Goal: Task Accomplishment & Management: Use online tool/utility

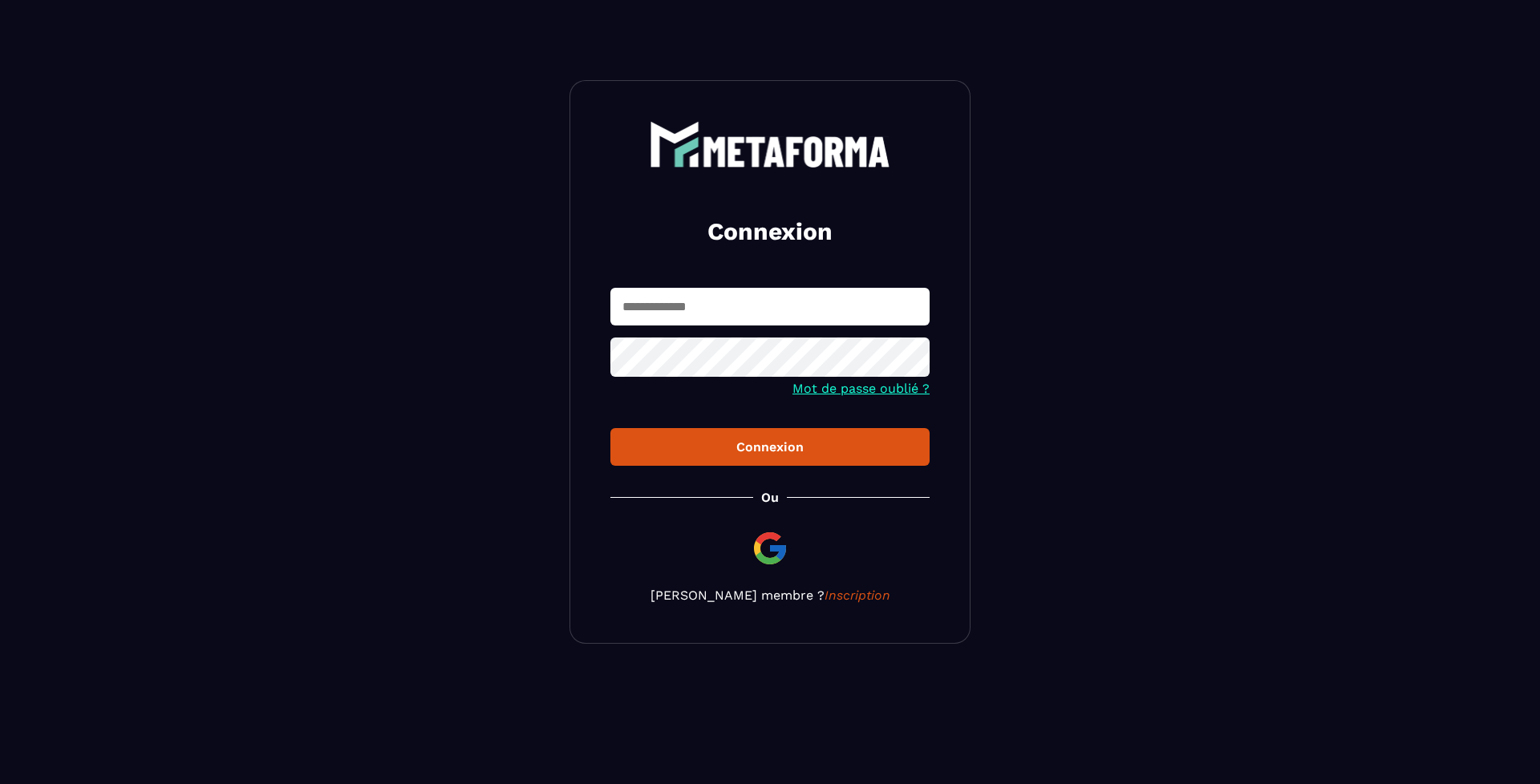
click at [720, 286] on div "Connexion Mot de passe oublié ? Connexion [PERSON_NAME] membre ? Inscription" at bounding box center [770, 362] width 401 height 564
drag, startPoint x: 705, startPoint y: 323, endPoint x: 711, endPoint y: 314, distance: 10.8
click at [705, 323] on input "text" at bounding box center [770, 306] width 319 height 37
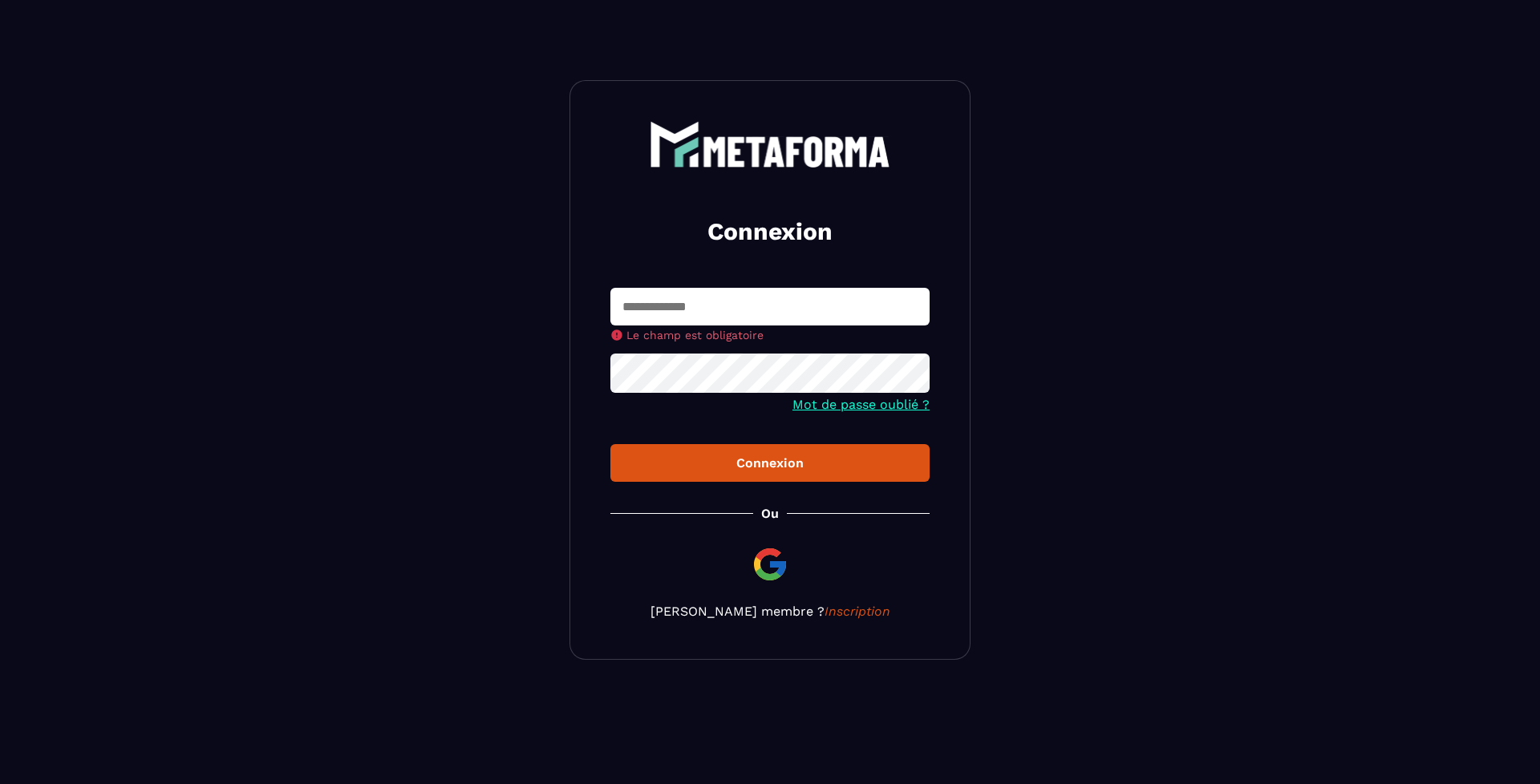
type input "**********"
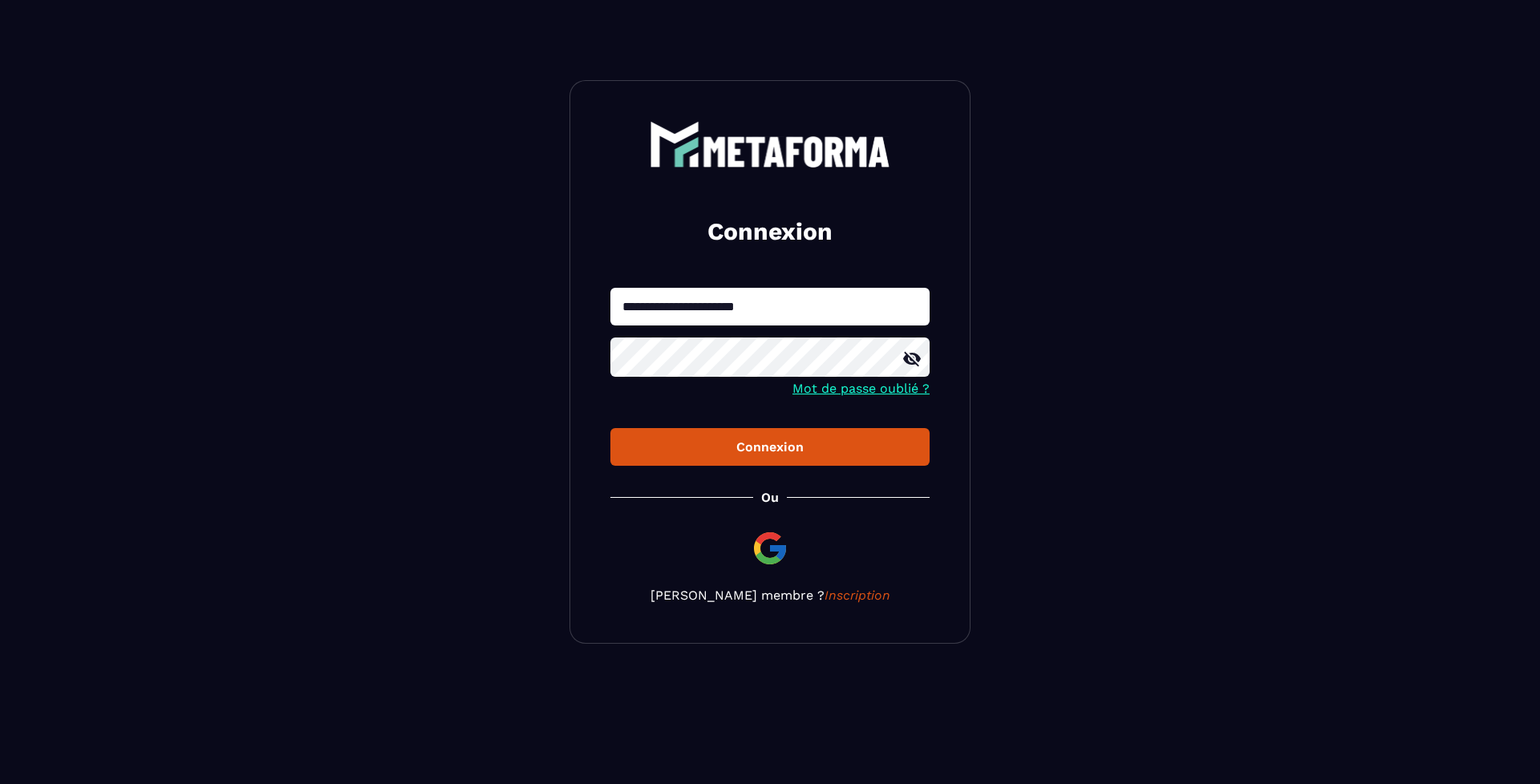
click at [820, 433] on button "Connexion" at bounding box center [770, 446] width 319 height 37
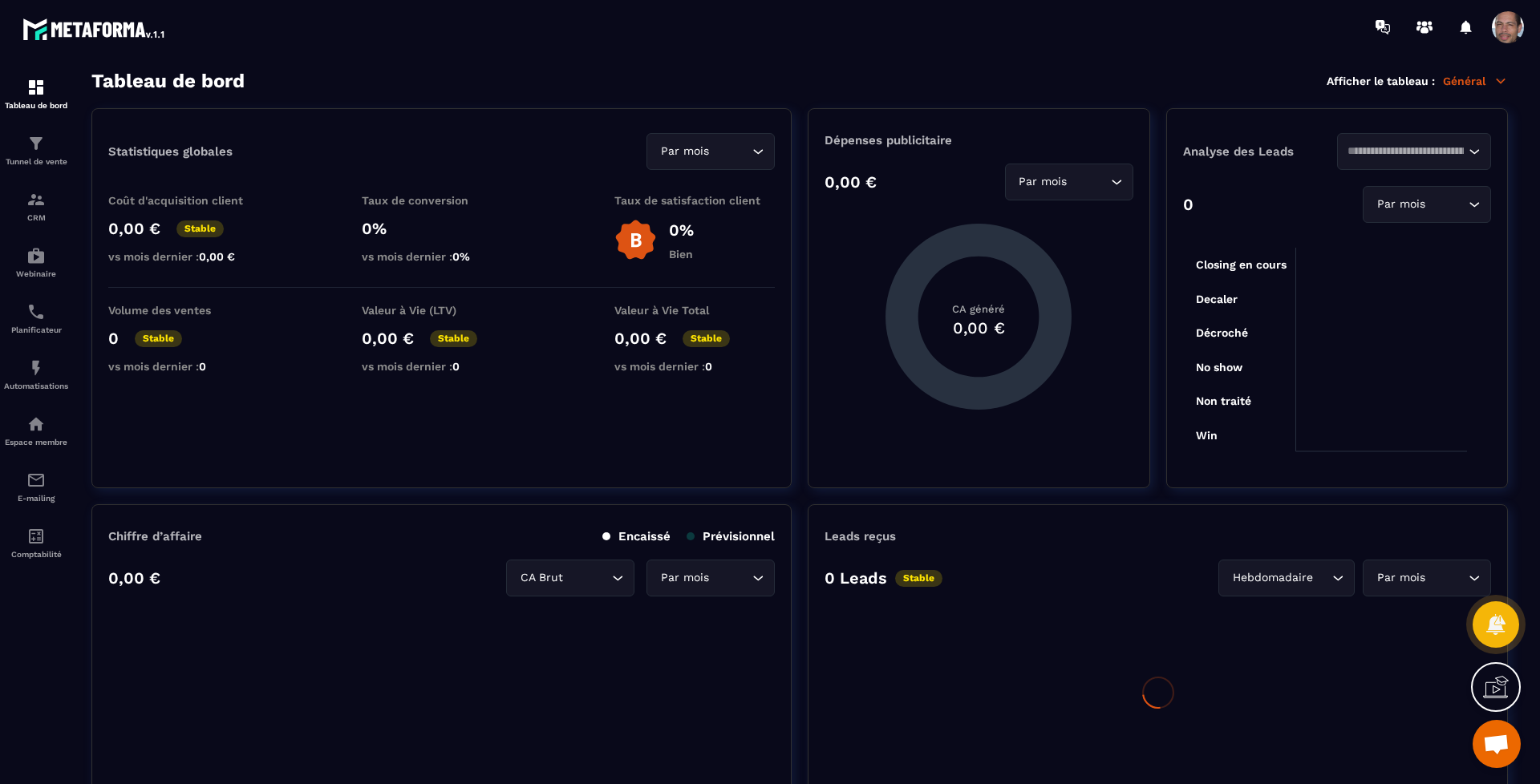
click at [1490, 28] on div at bounding box center [1450, 26] width 165 height 32
click at [1523, 23] on span at bounding box center [1508, 26] width 32 height 32
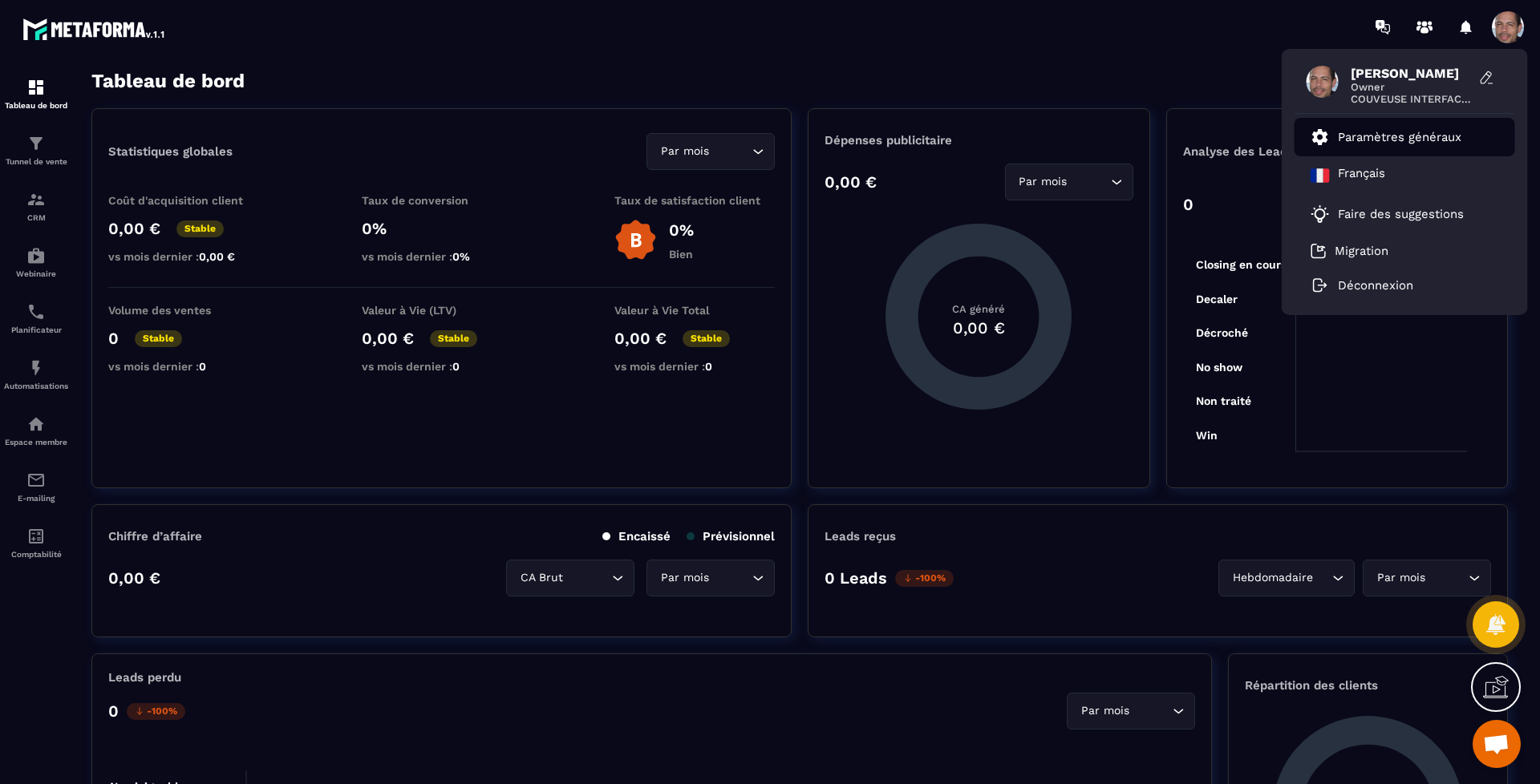
click at [1421, 137] on p "Paramètres généraux" at bounding box center [1400, 136] width 124 height 15
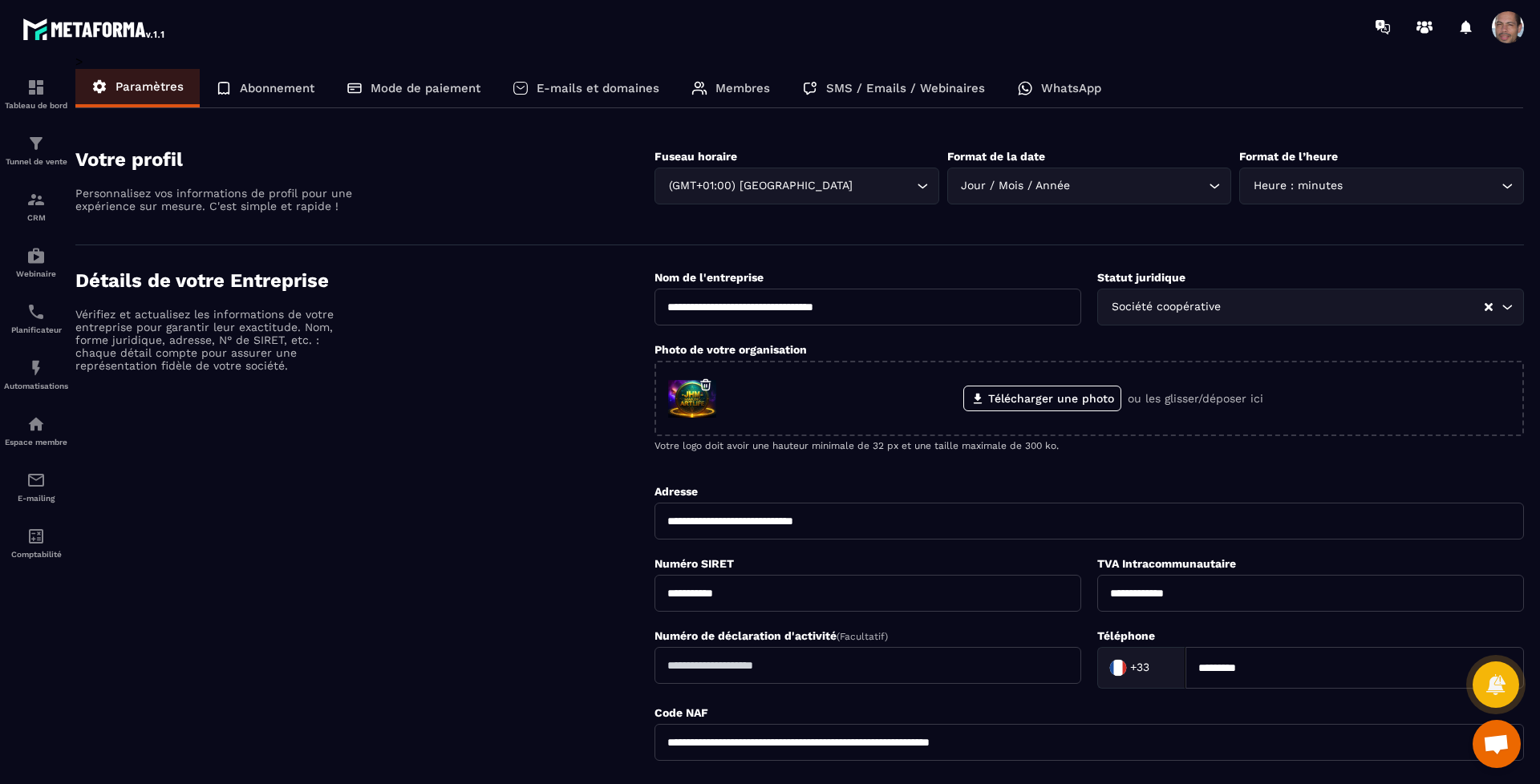
click at [1047, 82] on p "WhatsApp" at bounding box center [1071, 88] width 60 height 15
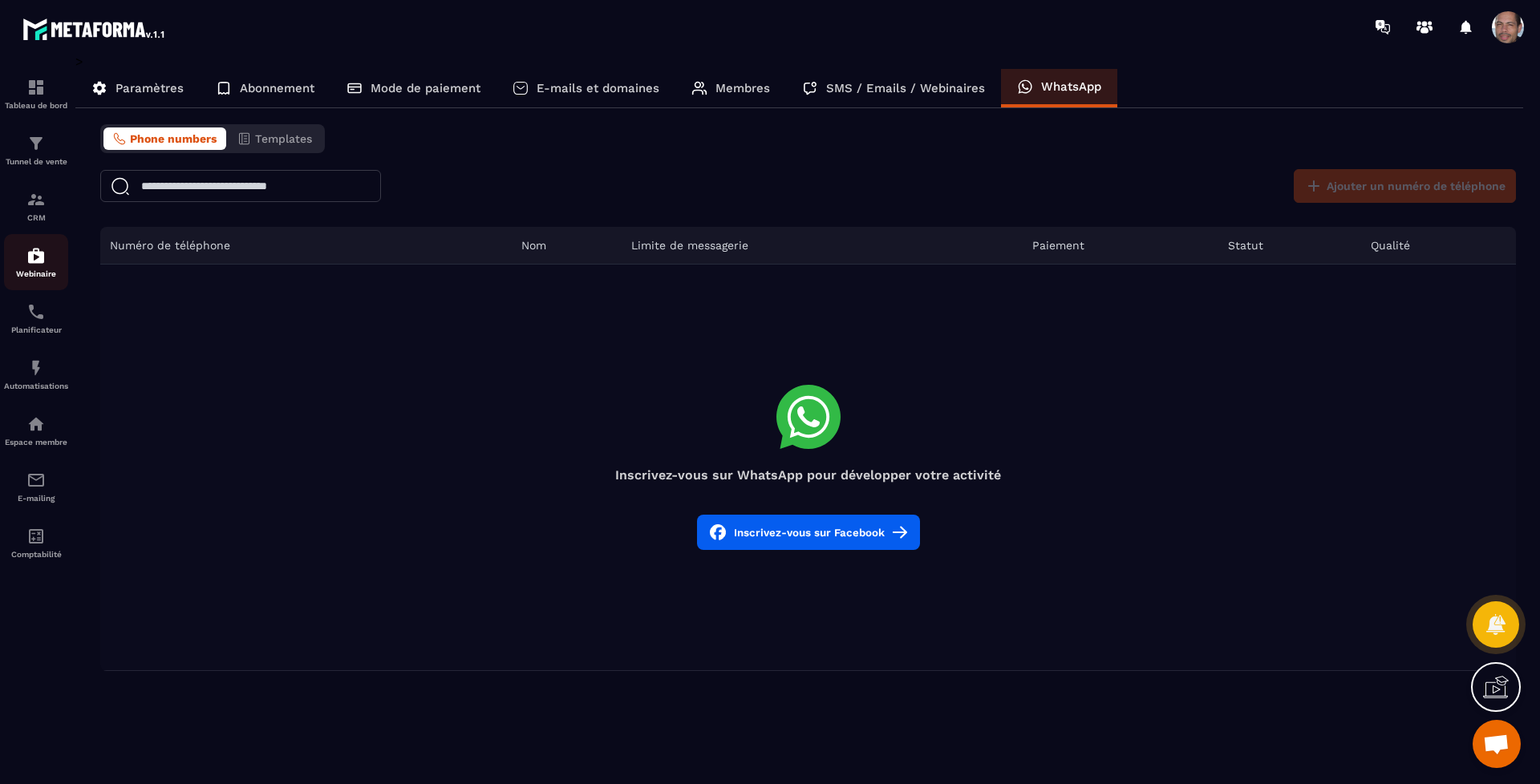
click at [47, 261] on div "Webinaire" at bounding box center [35, 262] width 64 height 32
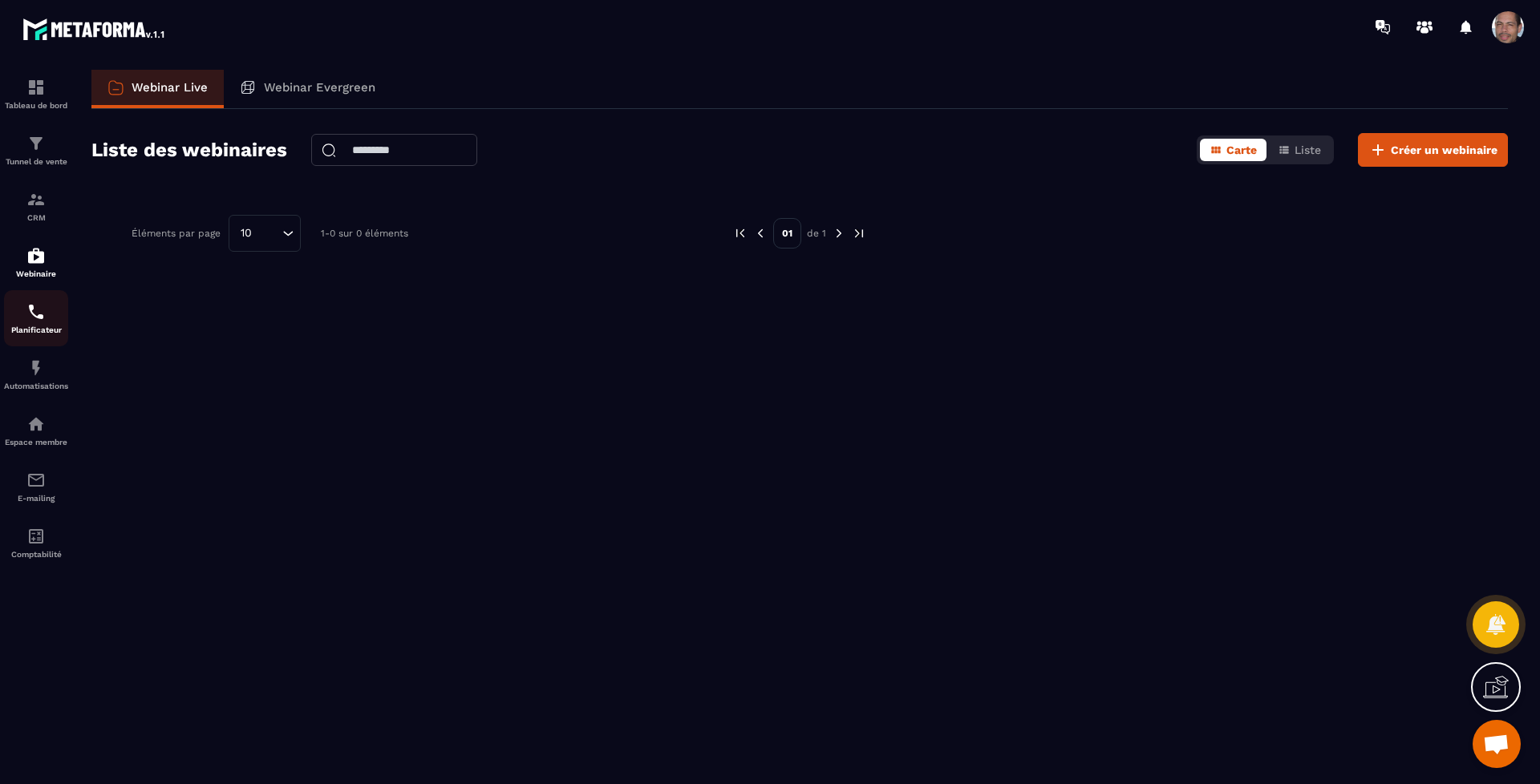
click at [40, 321] on img at bounding box center [36, 312] width 20 height 20
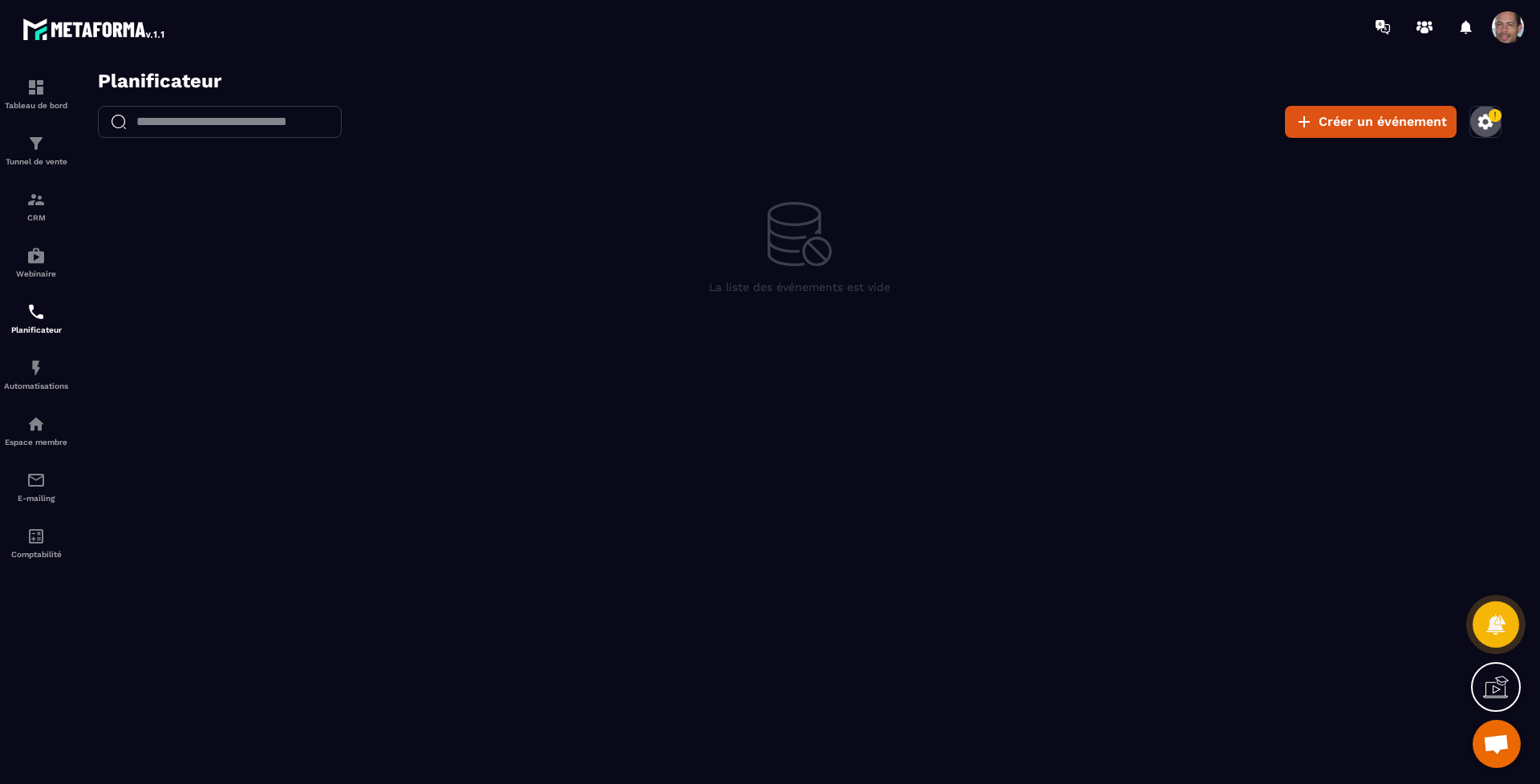
click at [1490, 121] on icon "button" at bounding box center [1495, 115] width 15 height 15
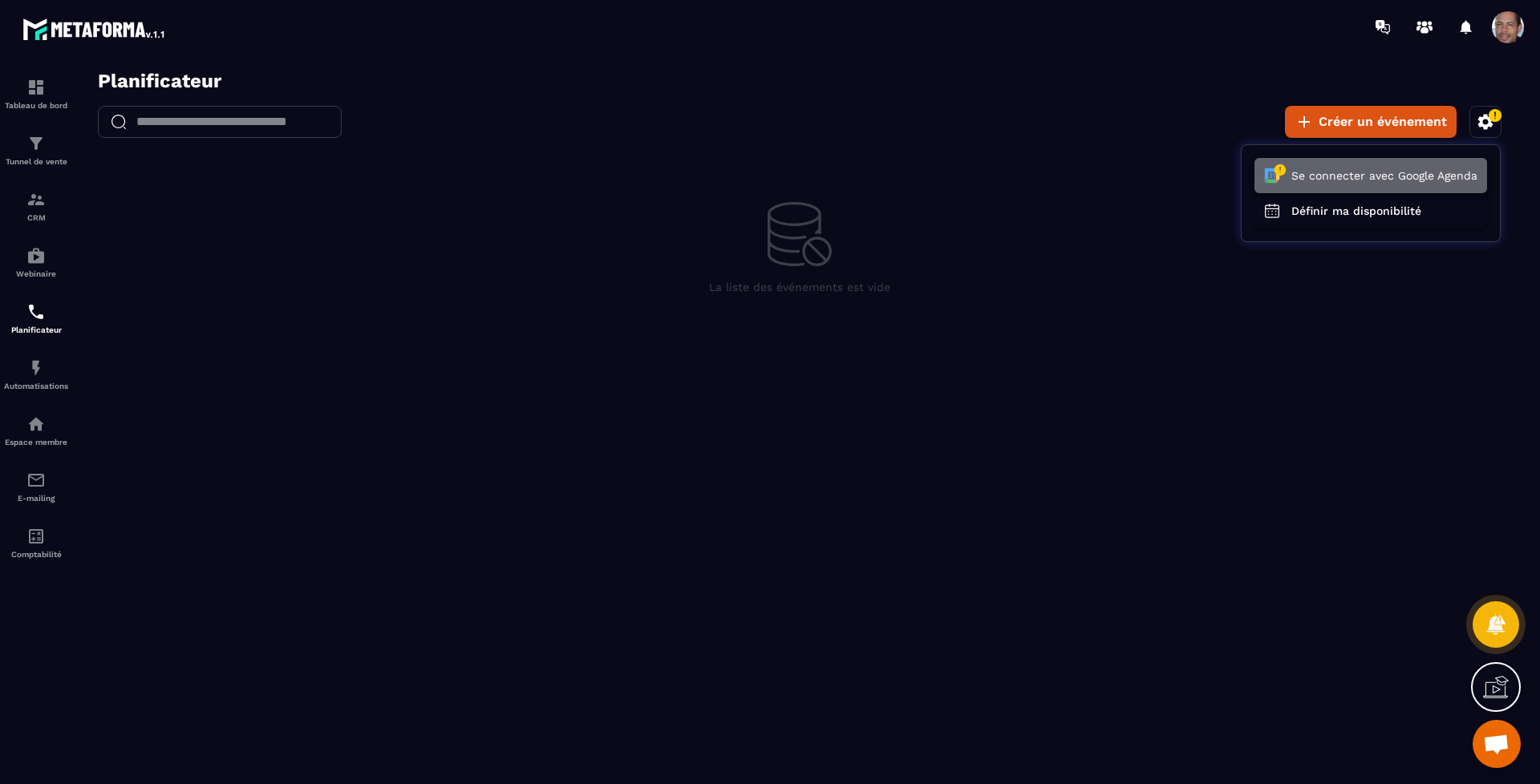
click at [1436, 181] on button "Se connecter avec Google Agenda" at bounding box center [1370, 176] width 233 height 35
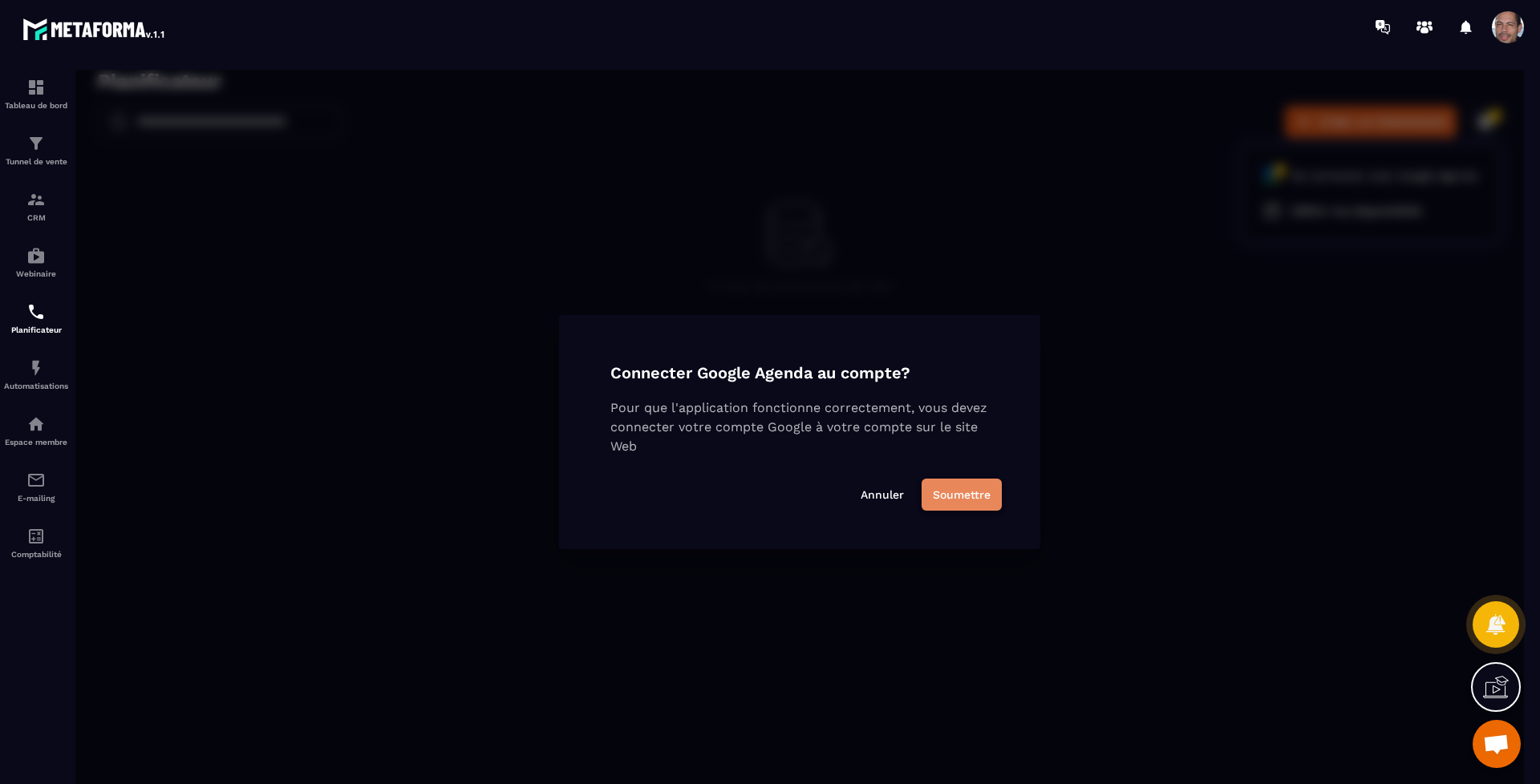
click at [975, 497] on button "Soumettre" at bounding box center [962, 495] width 80 height 32
